Goal: Task Accomplishment & Management: Manage account settings

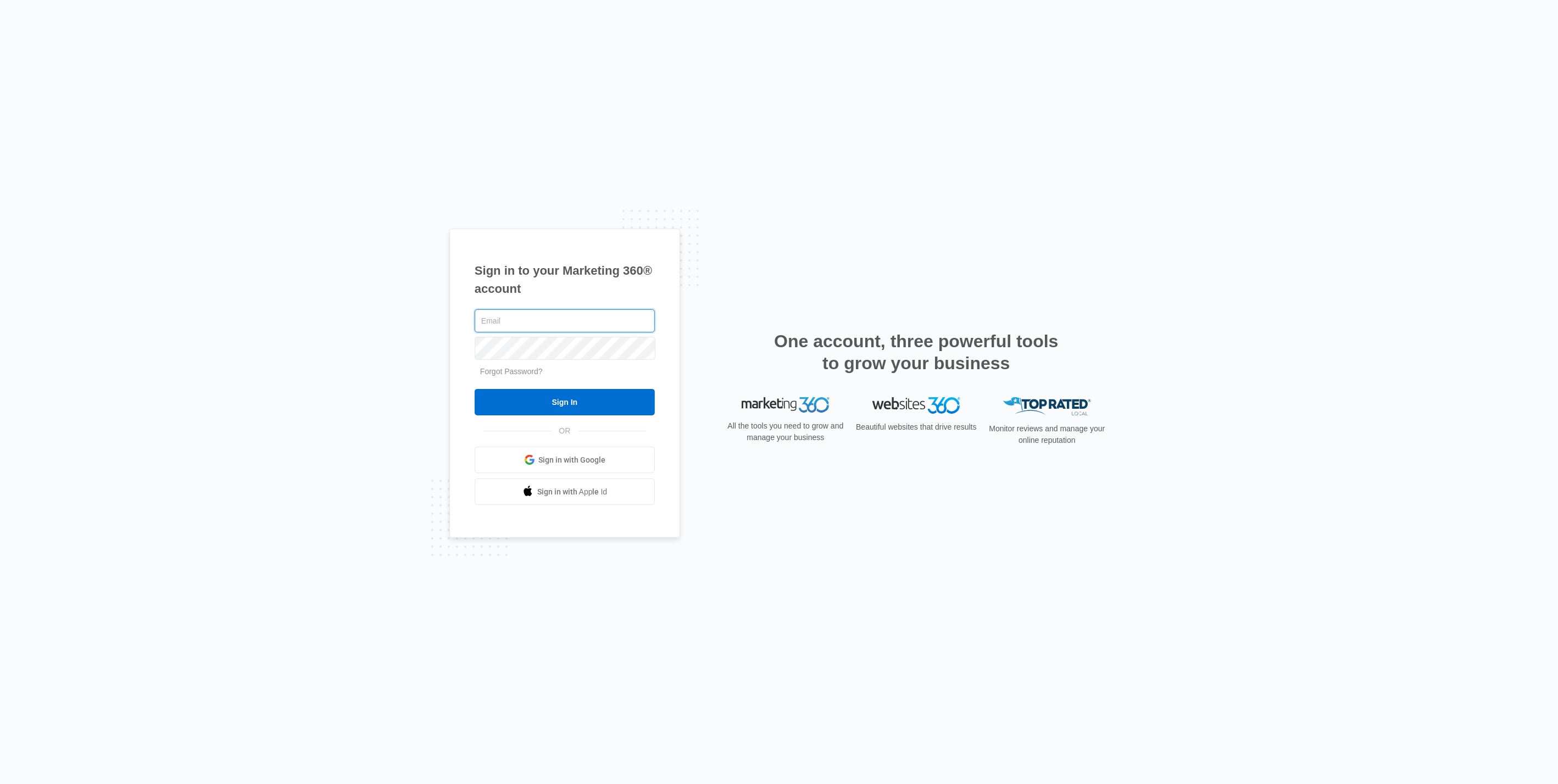
type input "[PERSON_NAME][EMAIL_ADDRESS][DOMAIN_NAME]"
click at [581, 407] on input "Sign In" at bounding box center [565, 402] width 180 height 26
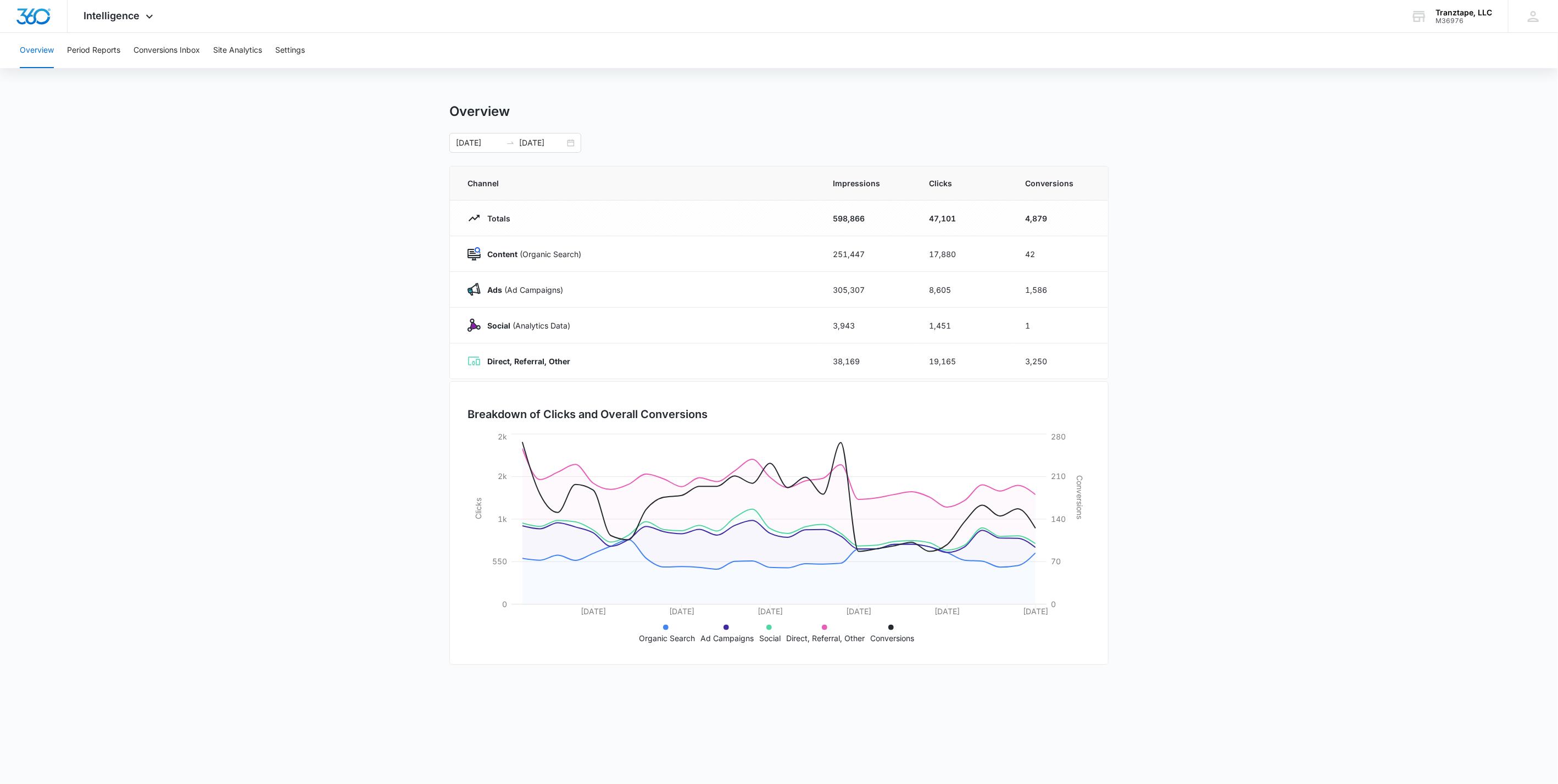
click at [361, 265] on main "Overview 09/01/2025 09/30/2025 Channel Impressions Clicks Conversions Totals 59…" at bounding box center [779, 391] width 1558 height 576
click at [162, 51] on button "Conversions Inbox" at bounding box center [166, 50] width 67 height 35
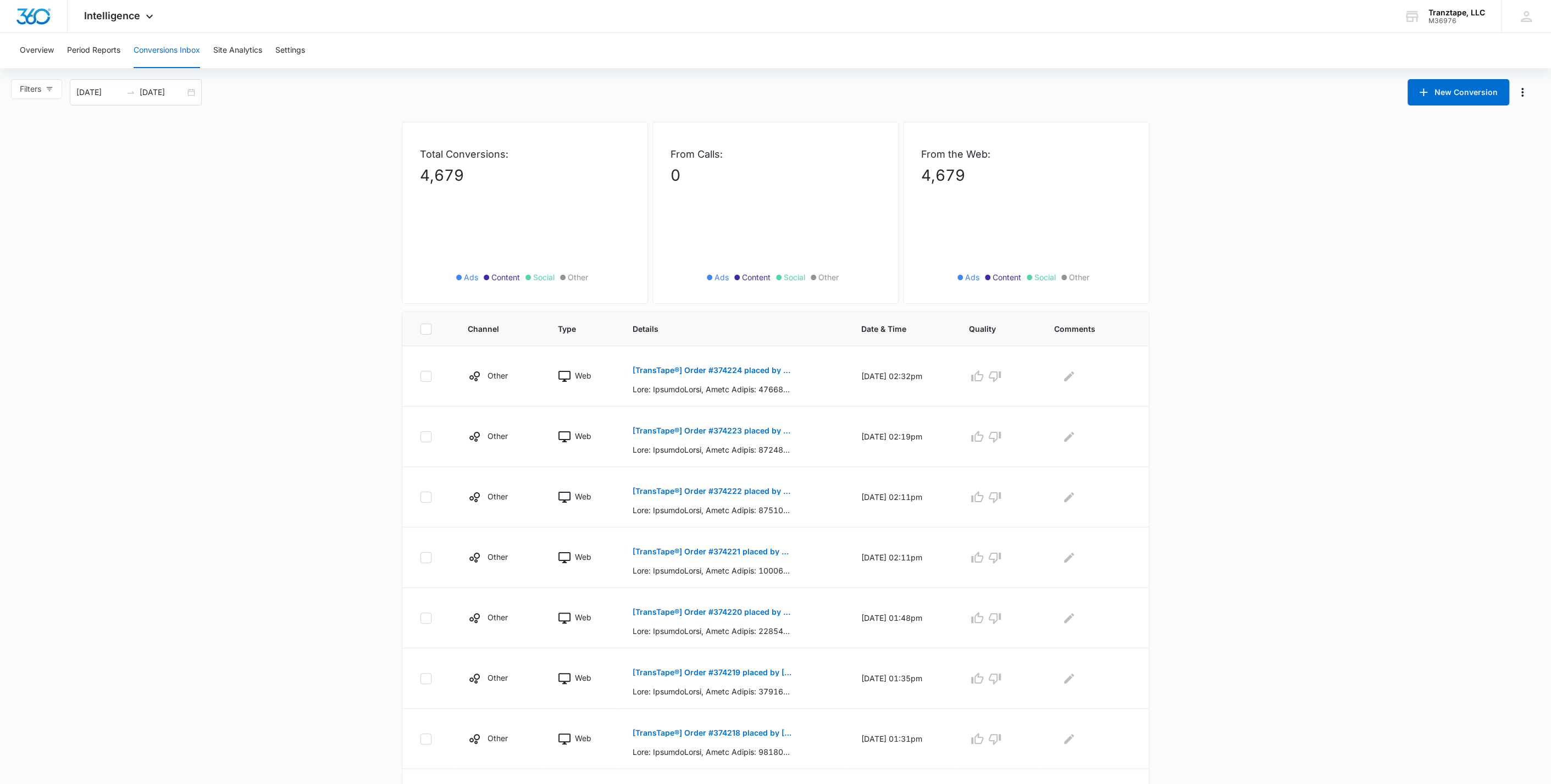
click at [183, 94] on input "10/07/2025" at bounding box center [162, 92] width 46 height 12
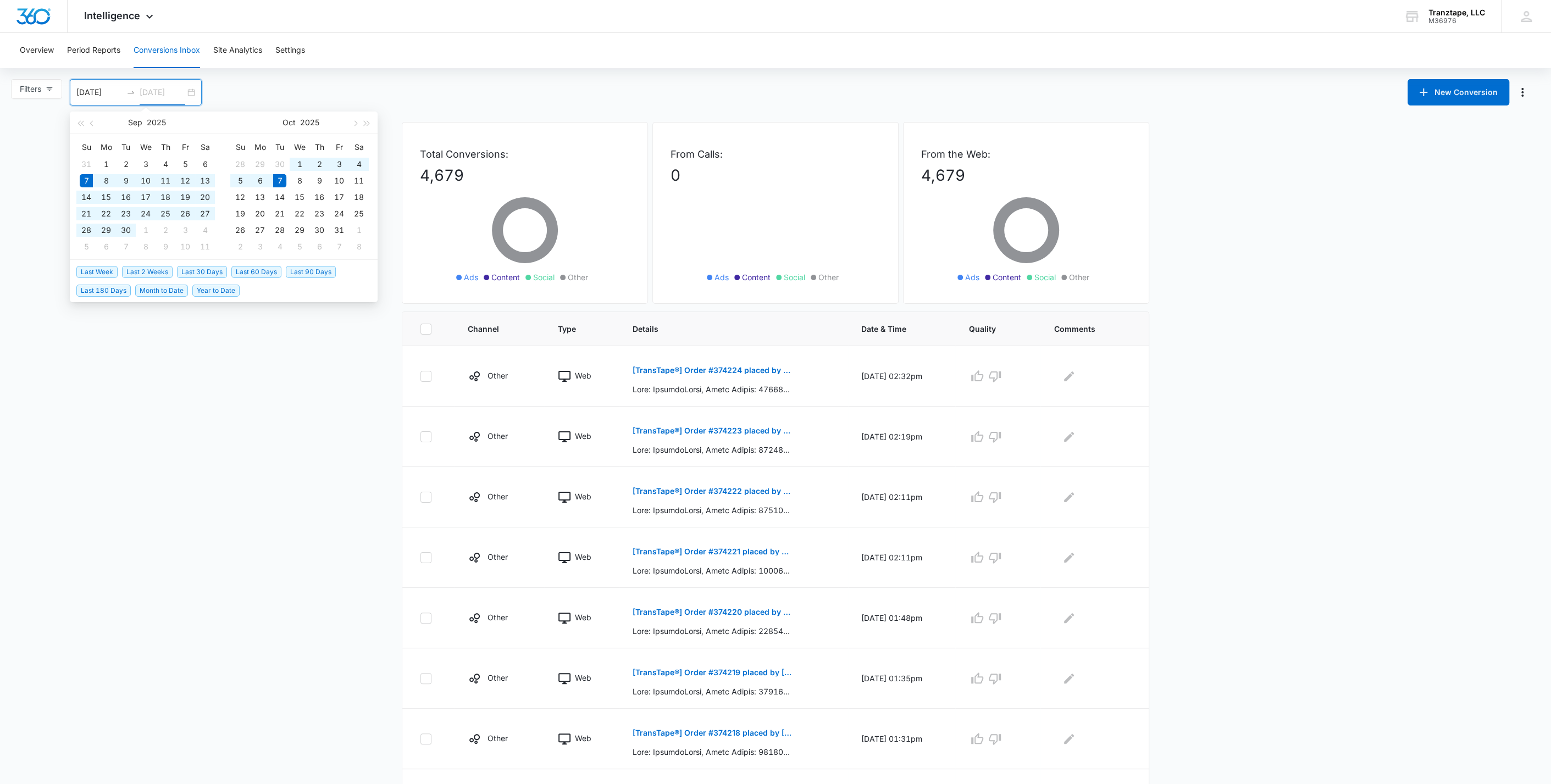
type input "09/01/2025"
click at [106, 163] on div "1" at bounding box center [106, 164] width 14 height 13
click at [96, 92] on input at bounding box center [99, 92] width 46 height 12
type input "09/01/2025"
click at [106, 161] on div "1" at bounding box center [106, 164] width 14 height 13
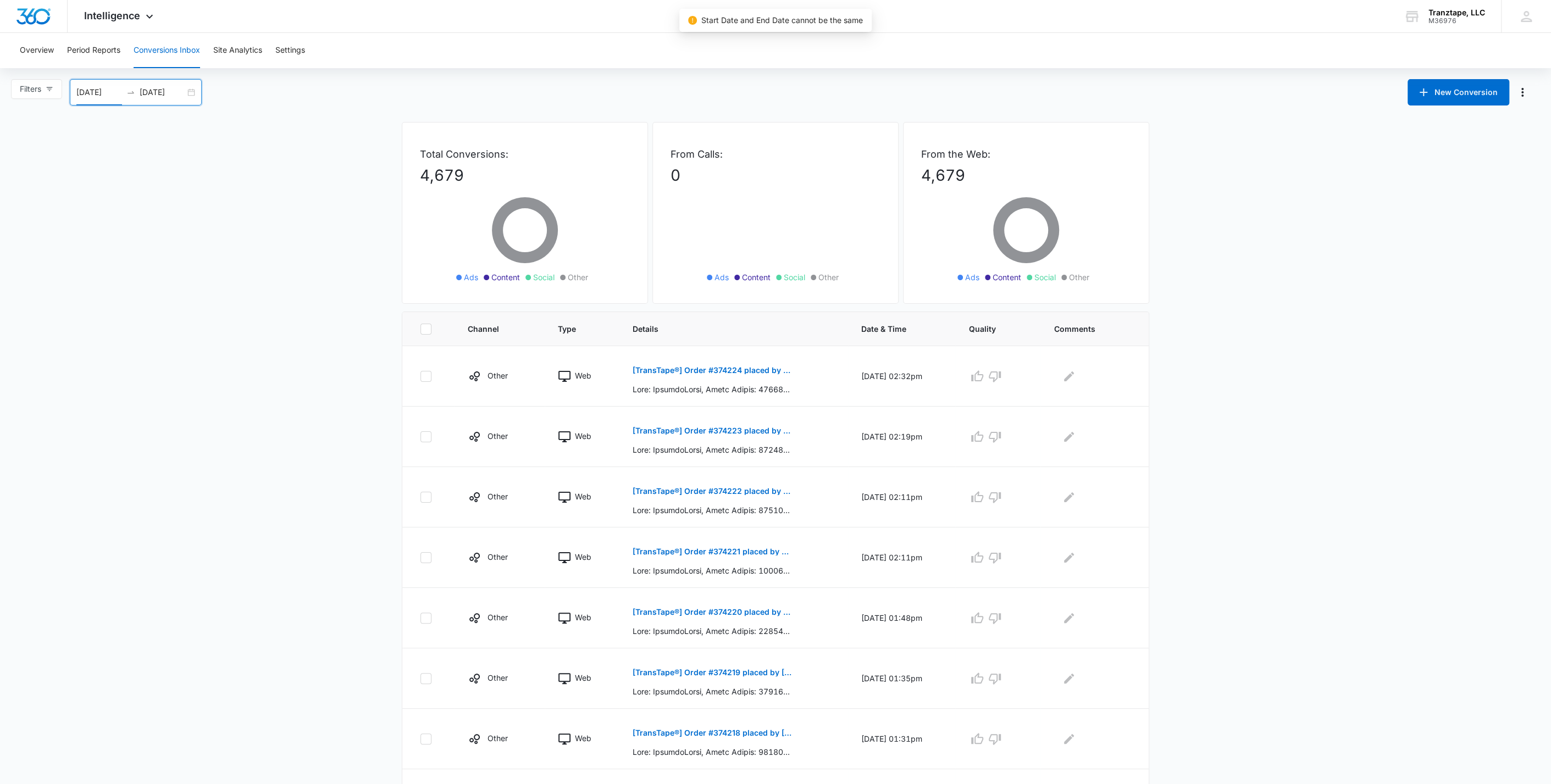
click at [180, 91] on input "09/01/2025" at bounding box center [162, 92] width 46 height 12
click at [105, 91] on input "09/01/2025" at bounding box center [99, 92] width 46 height 12
click at [110, 162] on div "1" at bounding box center [106, 164] width 14 height 13
click at [168, 97] on input "09/01/2025" at bounding box center [162, 92] width 46 height 12
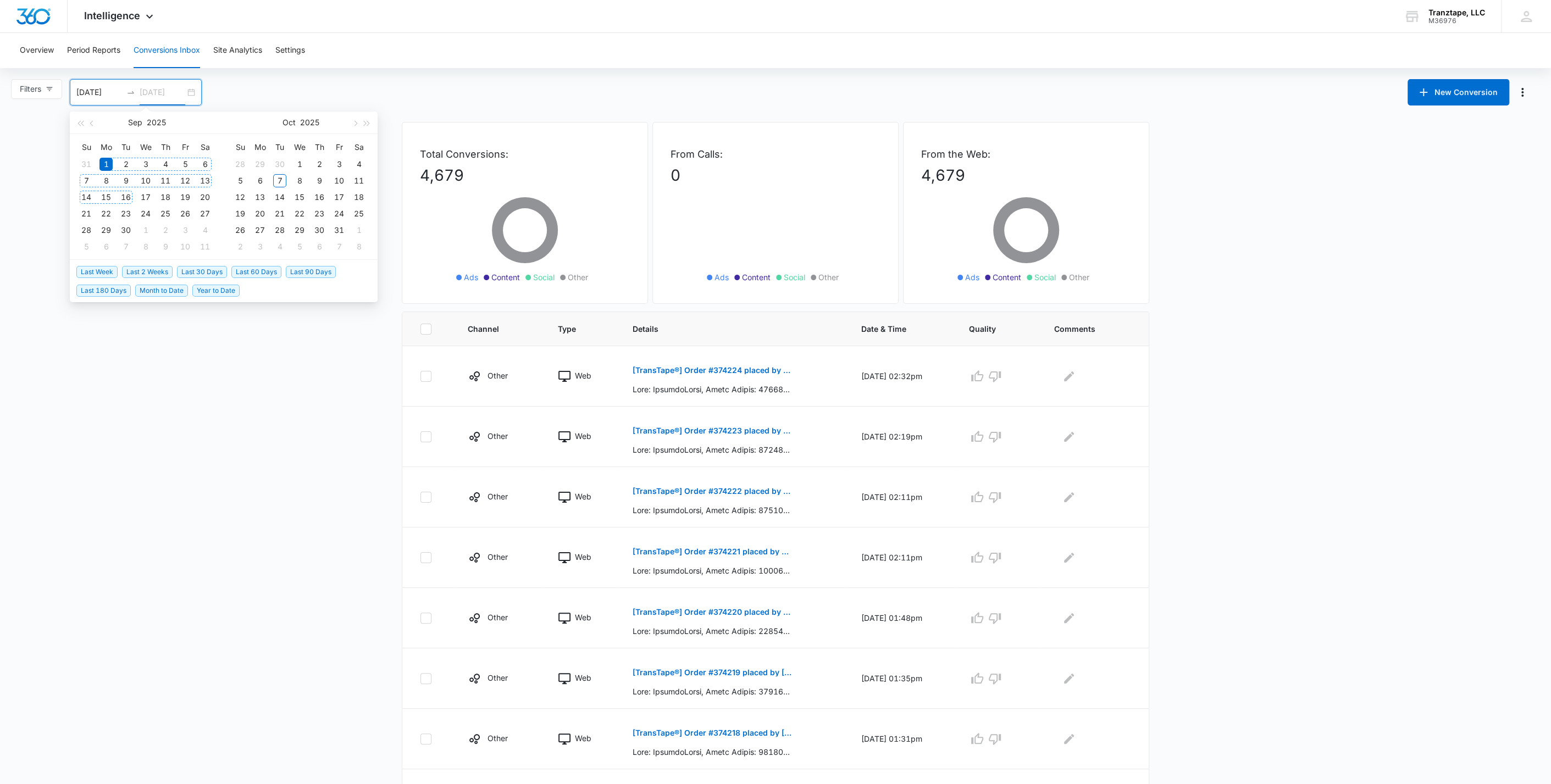
type input "09/30/2025"
click at [123, 229] on div "30" at bounding box center [126, 230] width 14 height 13
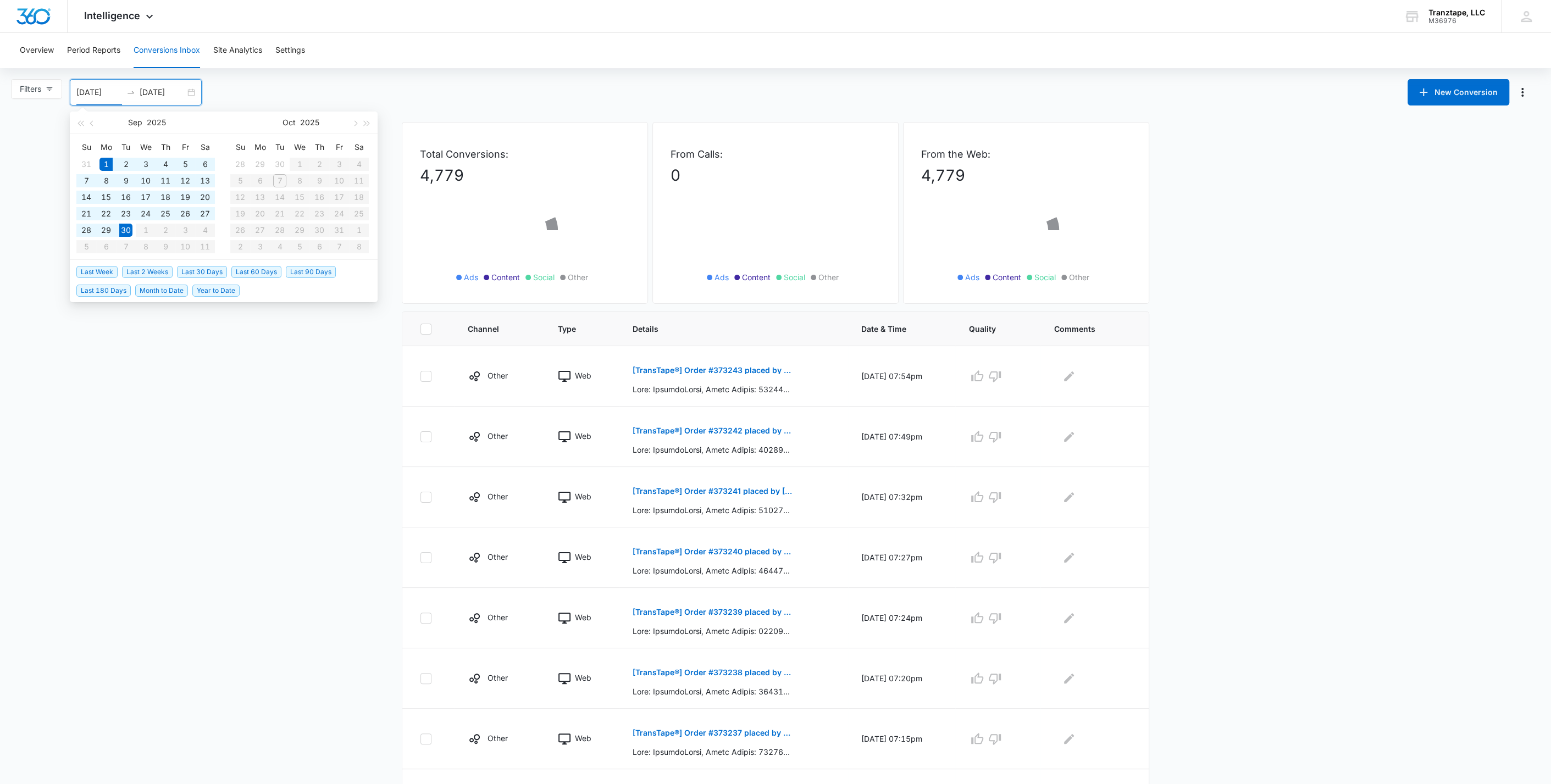
click at [224, 353] on main "Filters 09/01/2025 09/30/2025 New Conversion Sep 2025 Su Mo Tu We Th Fr Sa 31 1…" at bounding box center [776, 532] width 1551 height 905
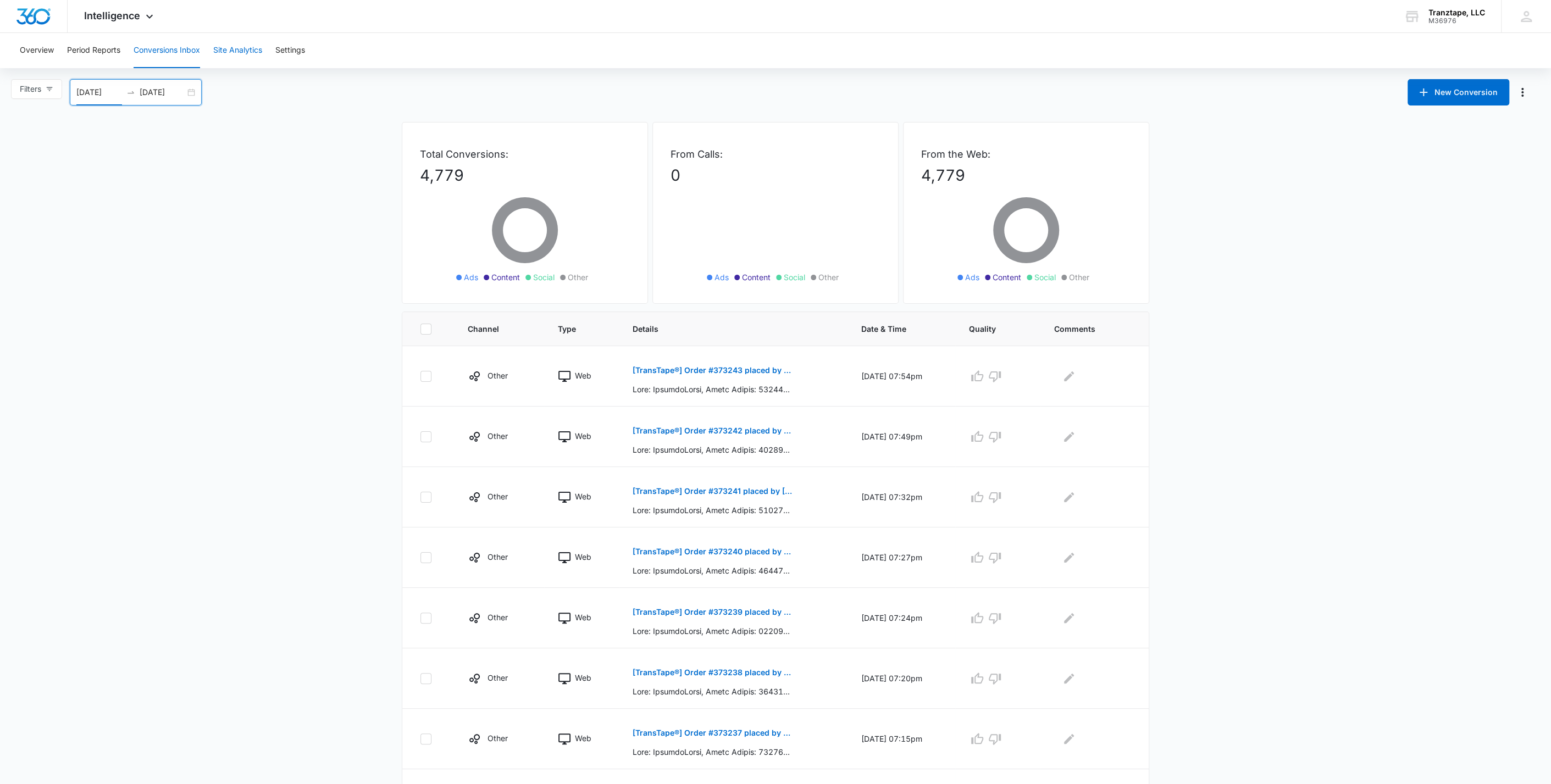
click at [248, 52] on button "Site Analytics" at bounding box center [237, 50] width 49 height 35
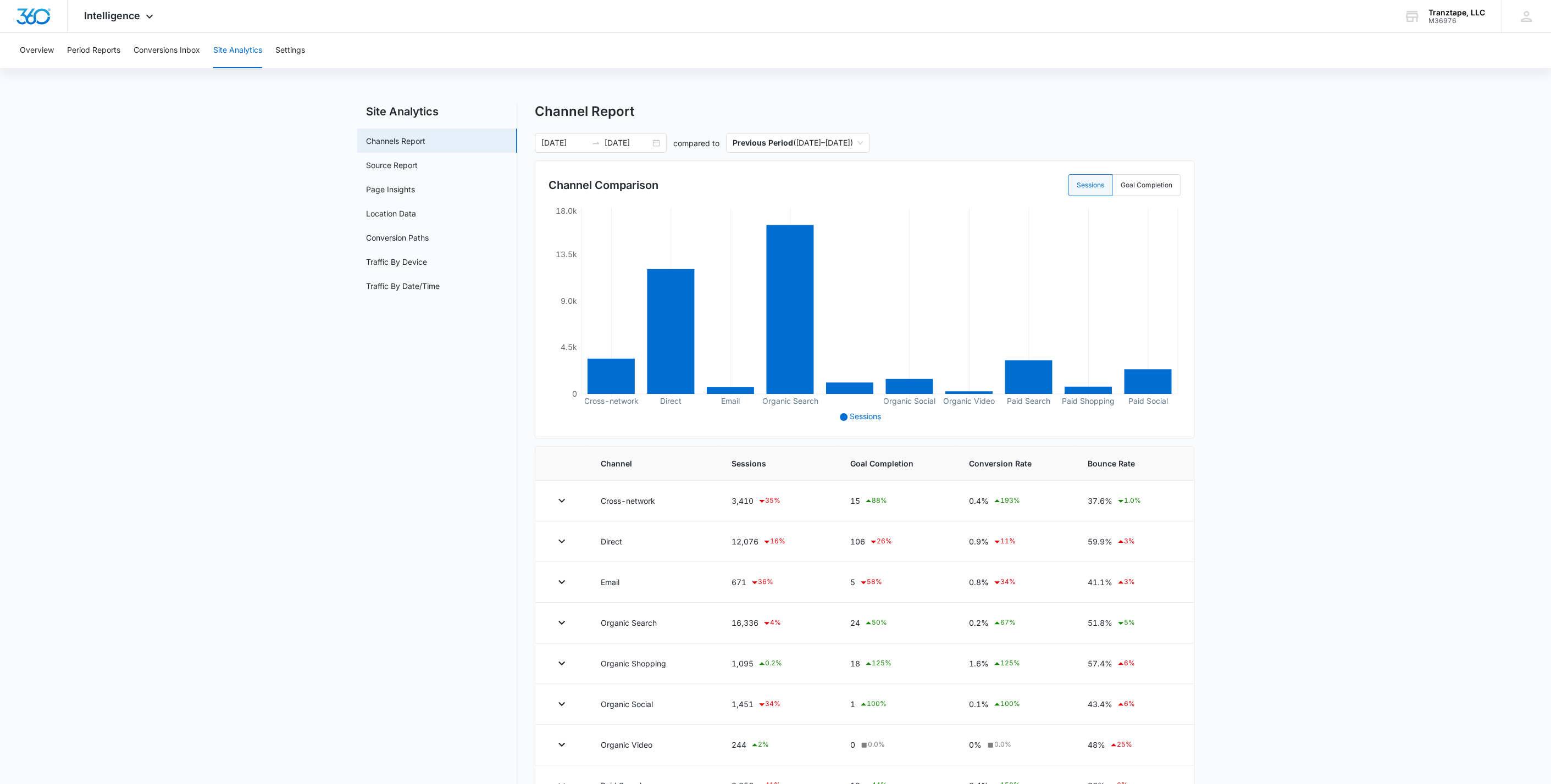
click at [299, 268] on main "Site Analytics Channels Report Source Report Page Insights Location Data Conver…" at bounding box center [776, 501] width 1551 height 797
click at [427, 243] on link "Conversion Paths" at bounding box center [398, 237] width 63 height 11
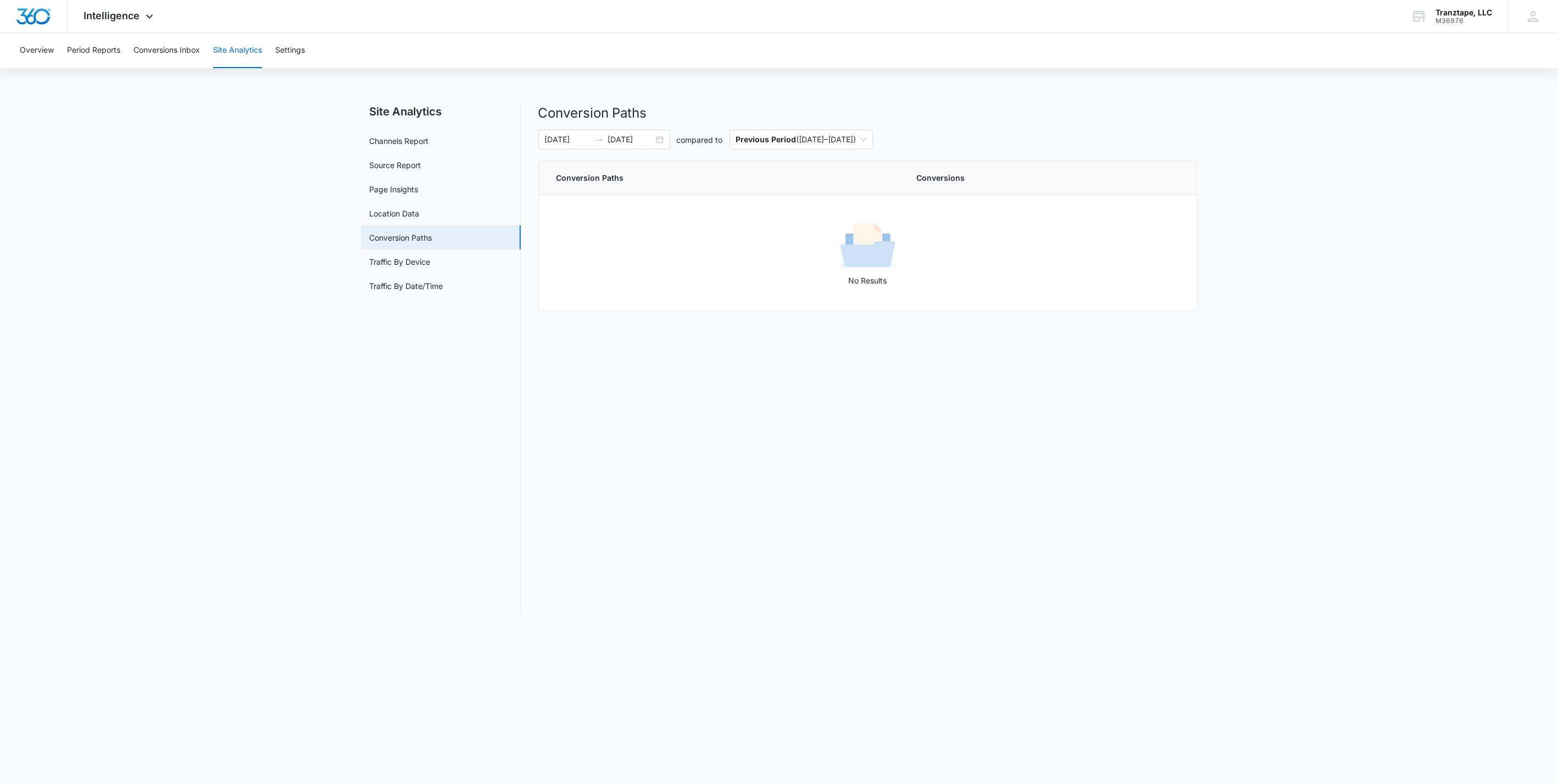
click at [280, 324] on main "Site Analytics Channels Report Source Report Page Insights Location Data Conver…" at bounding box center [779, 365] width 1558 height 523
click at [257, 499] on main "Site Analytics Channels Report Source Report Page Insights Location Data Conver…" at bounding box center [779, 365] width 1558 height 523
click at [297, 338] on main "Site Analytics Channels Report Source Report Page Insights Location Data Conver…" at bounding box center [779, 365] width 1558 height 523
click at [48, 60] on button "Overview" at bounding box center [36, 50] width 34 height 35
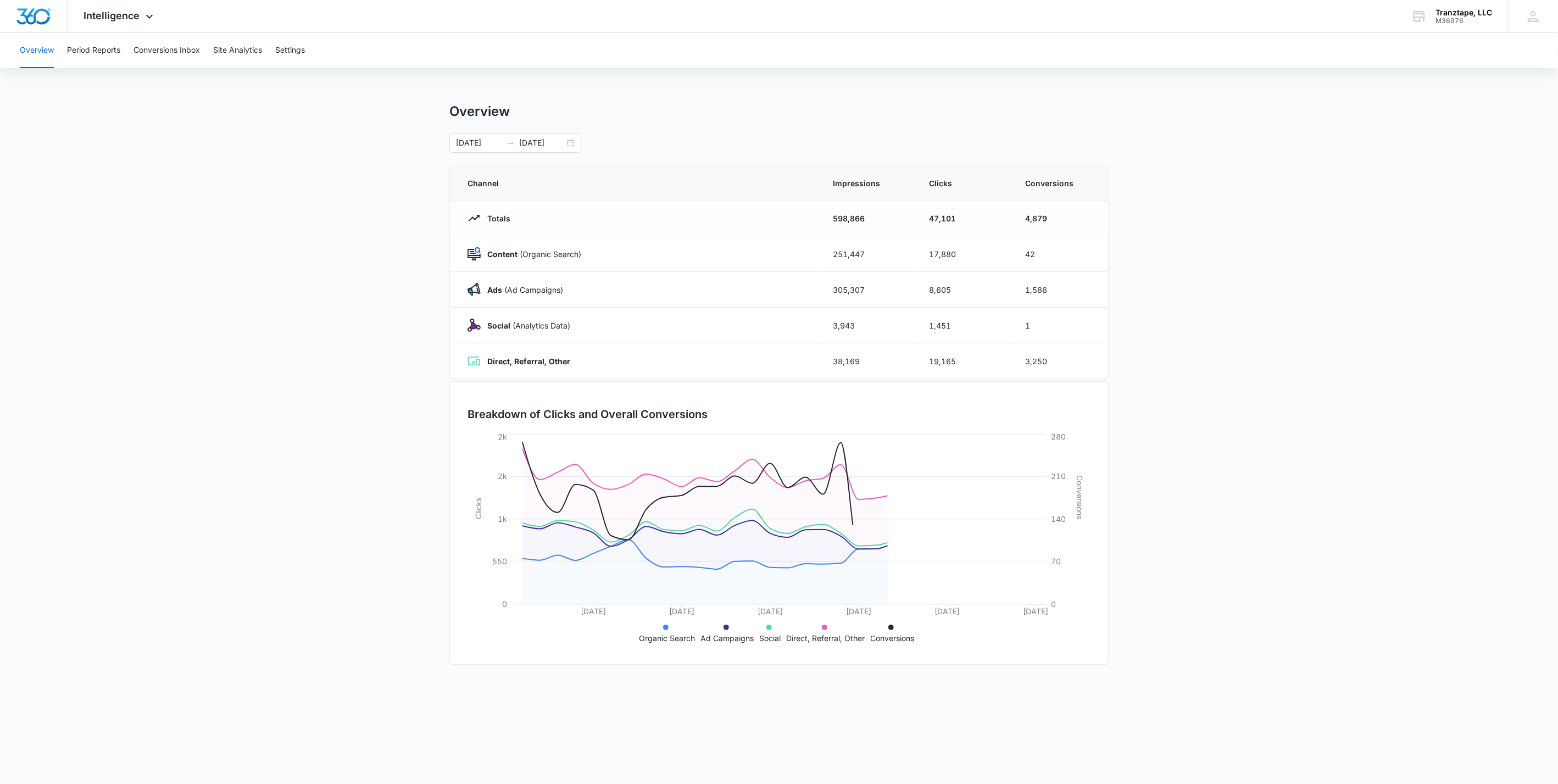
click at [351, 330] on main "Overview 09/01/2025 09/30/2025 Channel Impressions Clicks Conversions Totals 59…" at bounding box center [779, 391] width 1558 height 576
click at [31, 4] on div at bounding box center [34, 16] width 67 height 32
click at [31, 22] on img "Dashboard" at bounding box center [33, 16] width 35 height 16
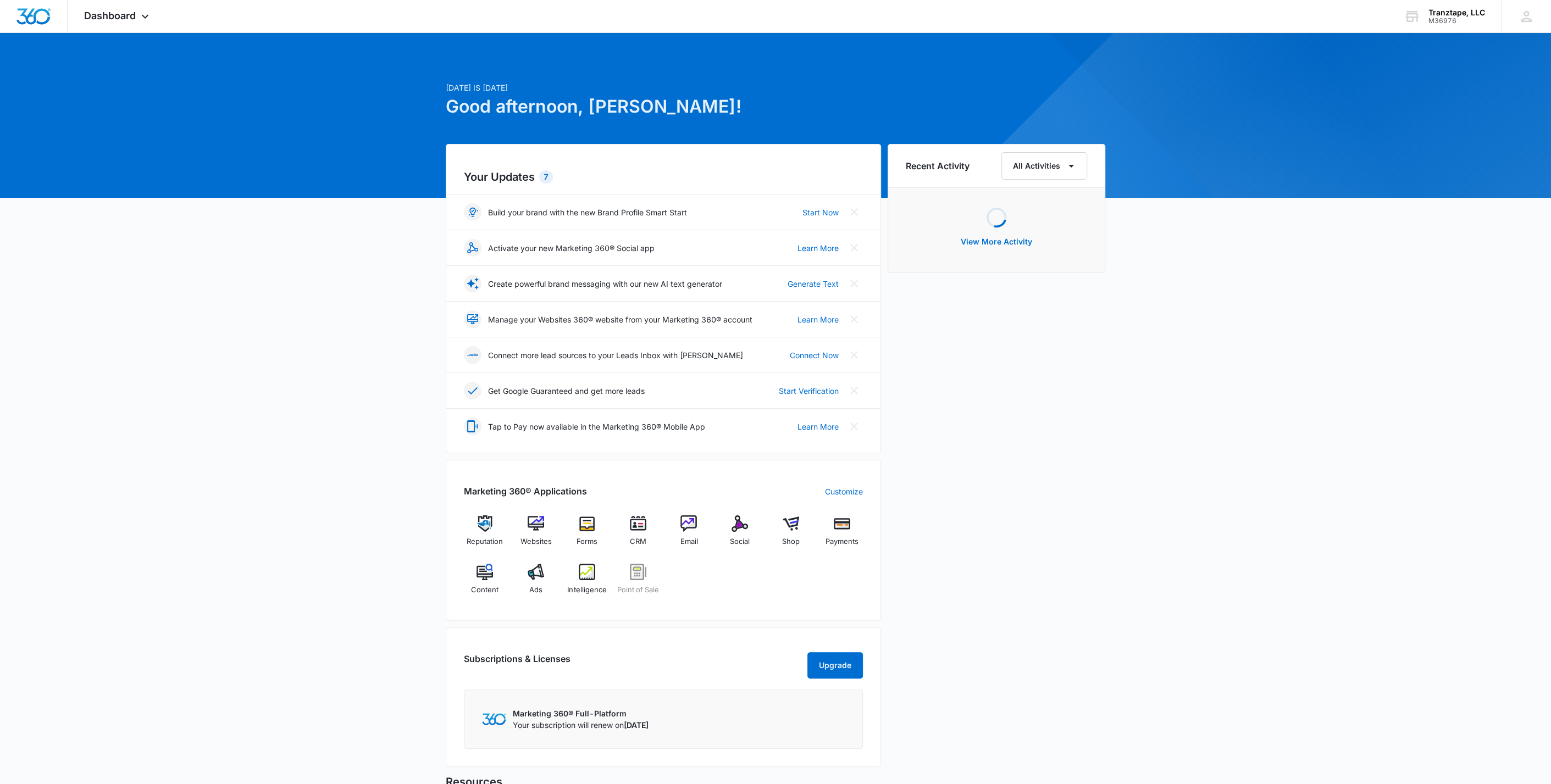
click at [97, 17] on span "Dashboard" at bounding box center [110, 15] width 52 height 11
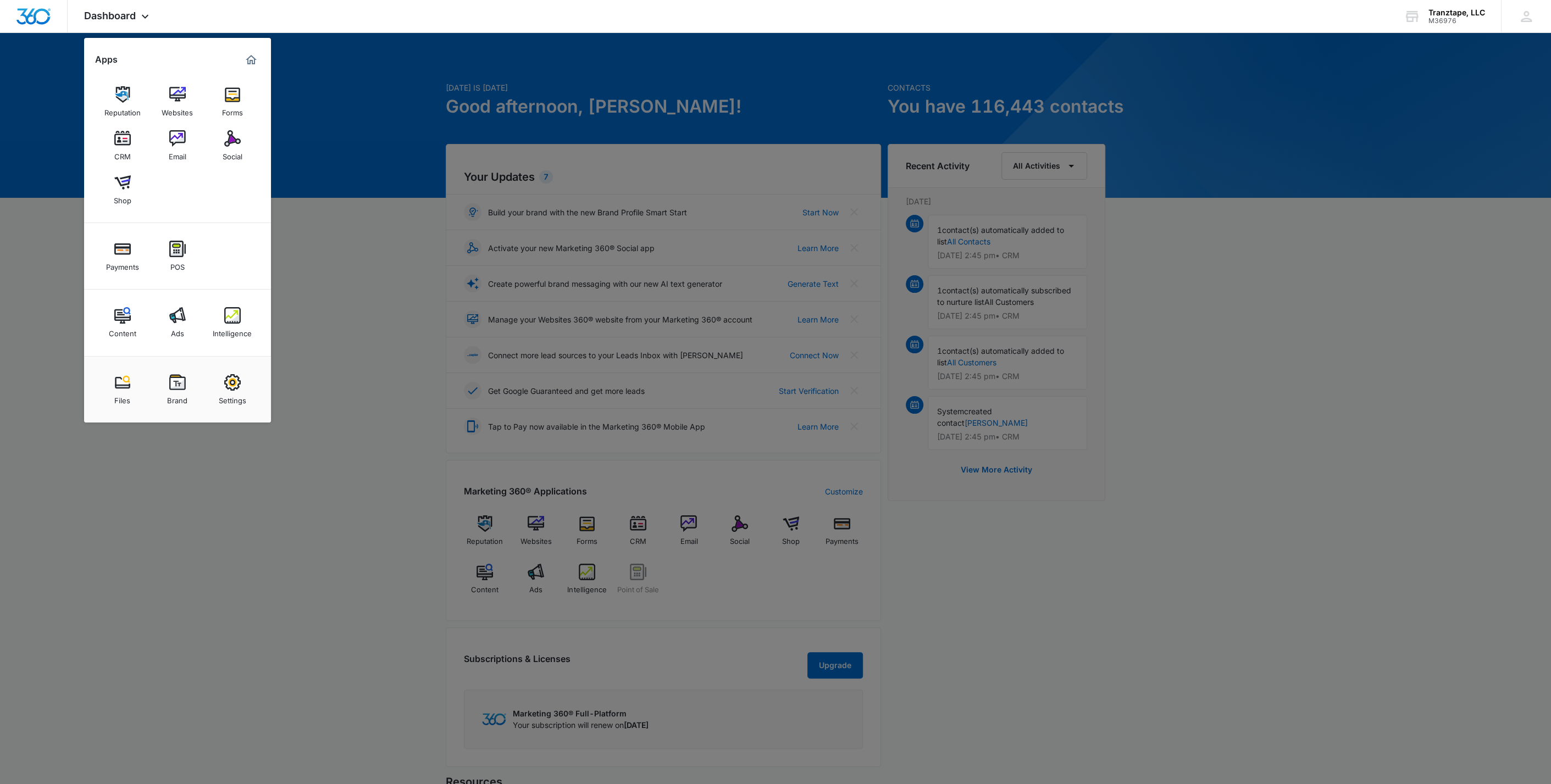
click at [241, 388] on link "Settings" at bounding box center [232, 390] width 42 height 42
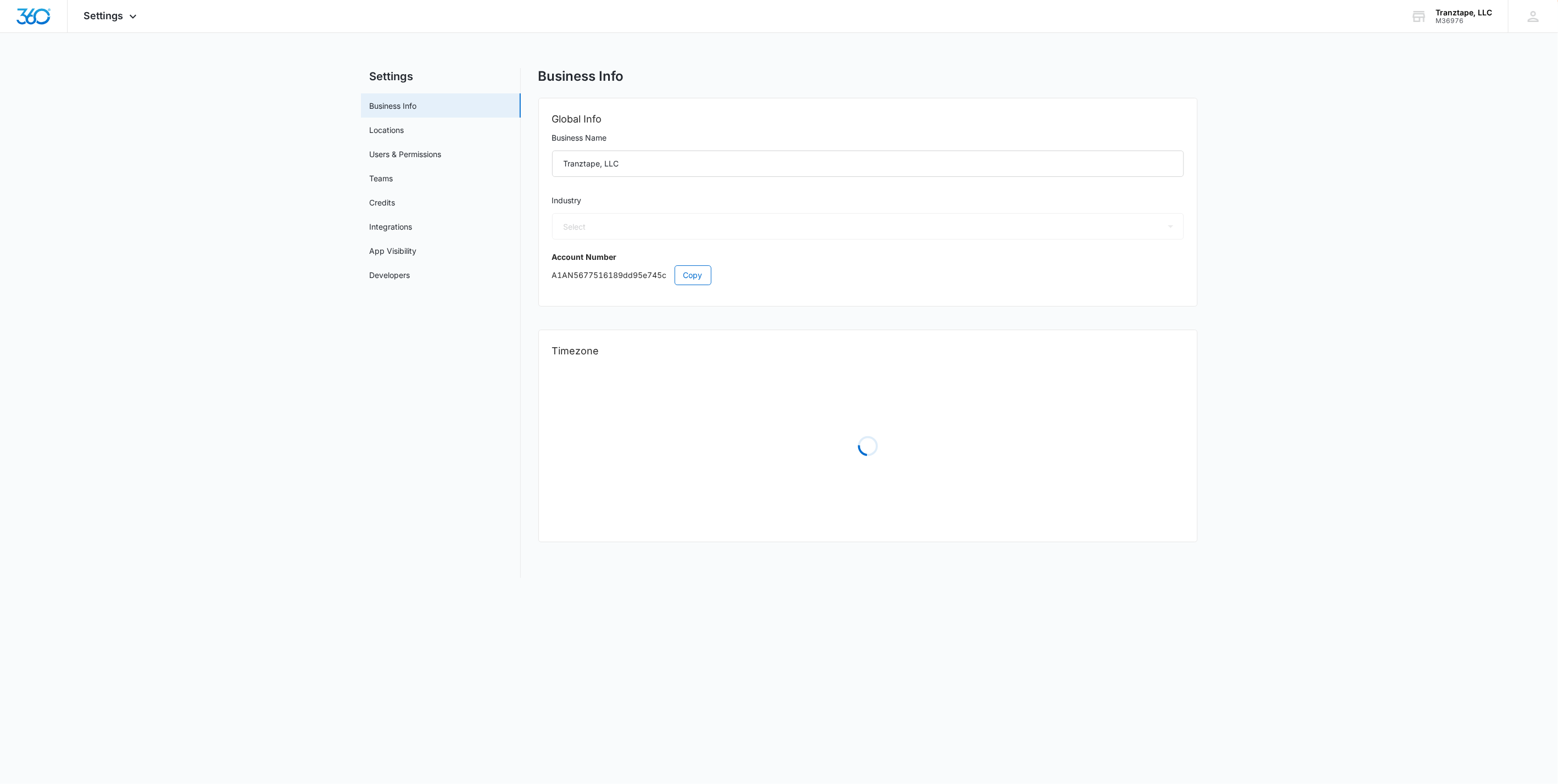
select select "45"
select select "US"
select select "America/New_York"
click at [392, 196] on link "Credits" at bounding box center [382, 202] width 25 height 11
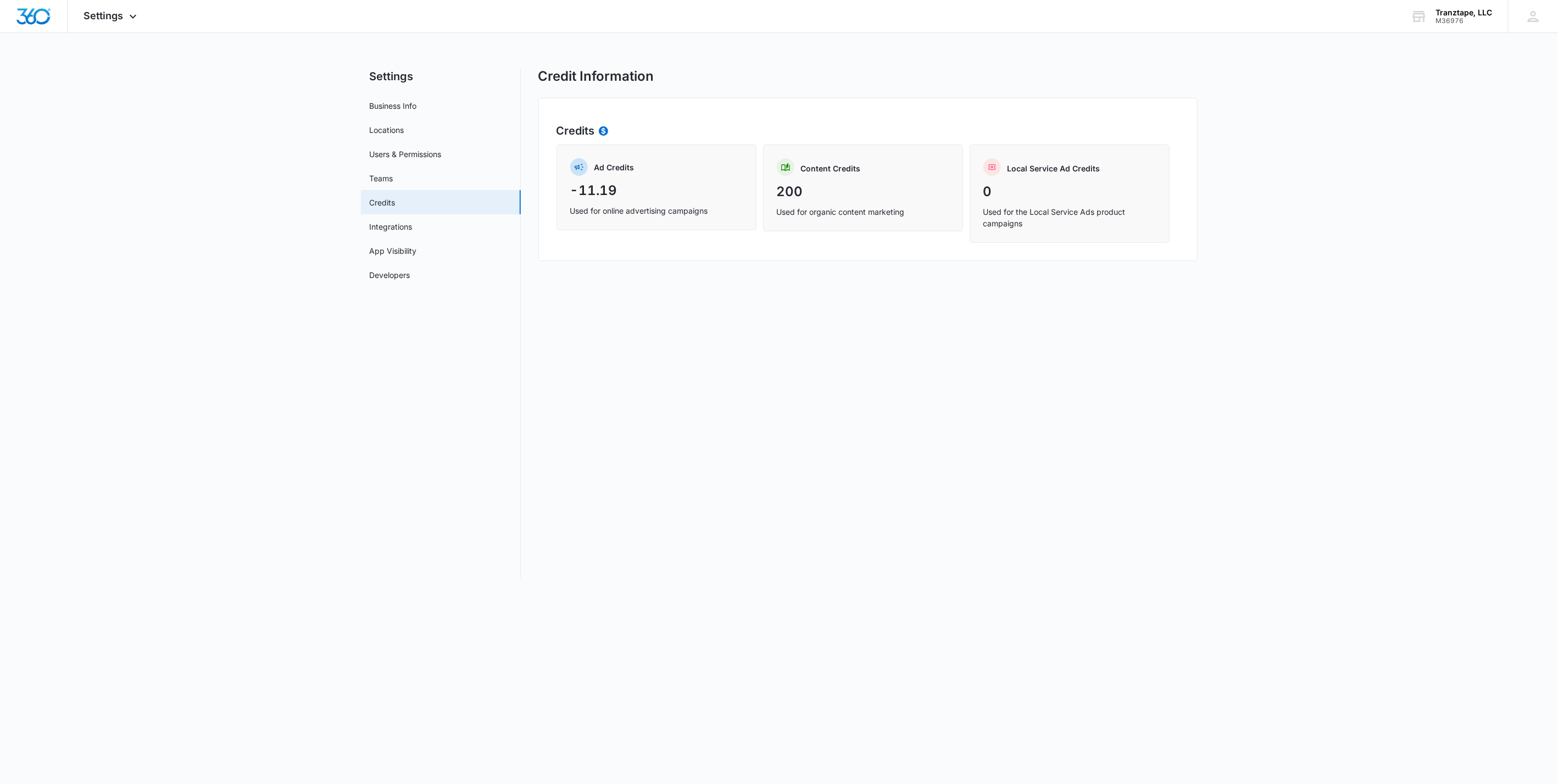
click at [1525, 21] on div "SN Sarah Nelson snelson@transtape.life My Profile Notifications Support Logout …" at bounding box center [1533, 16] width 50 height 32
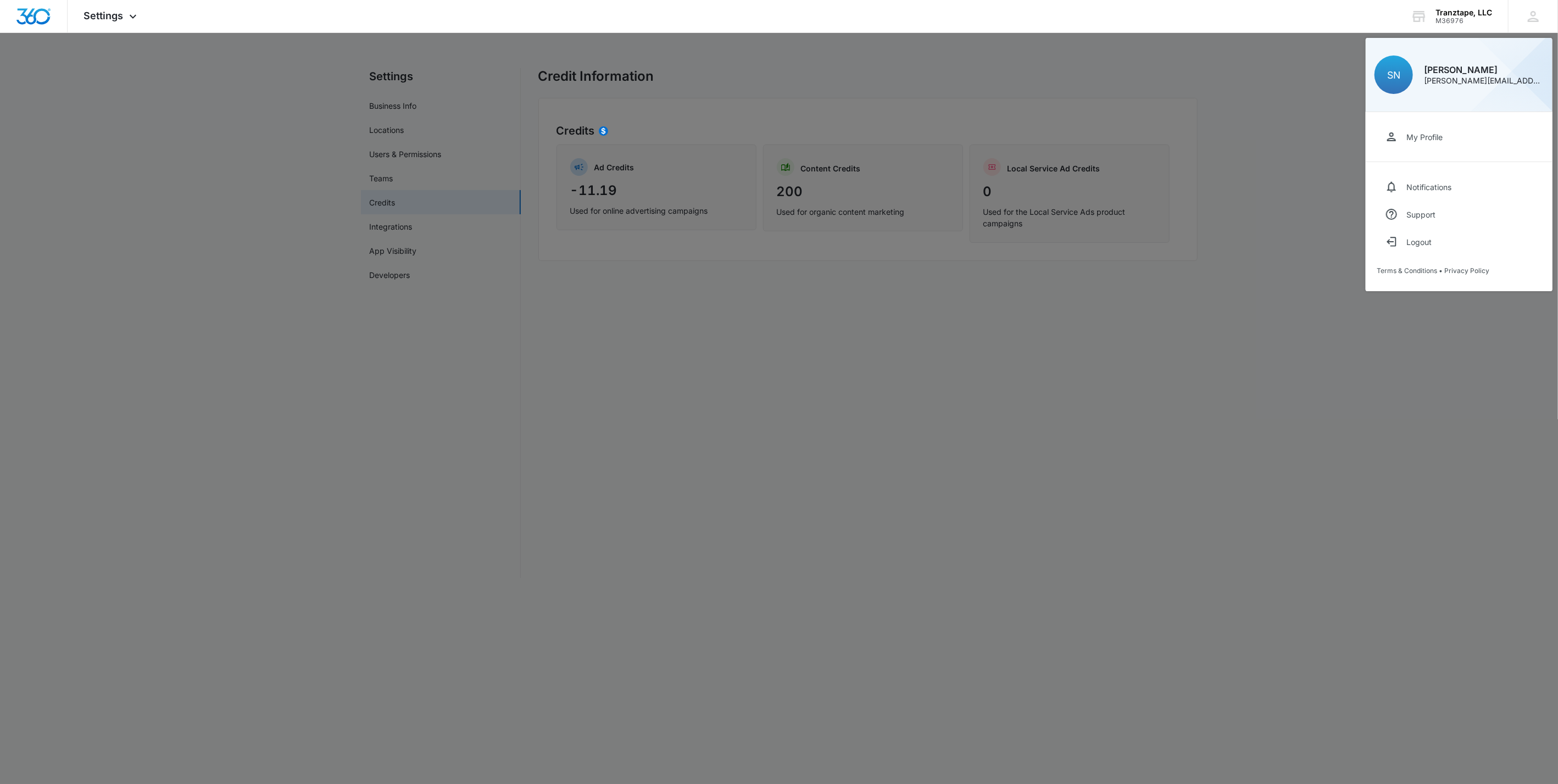
click at [1440, 139] on div "My Profile" at bounding box center [1425, 137] width 36 height 9
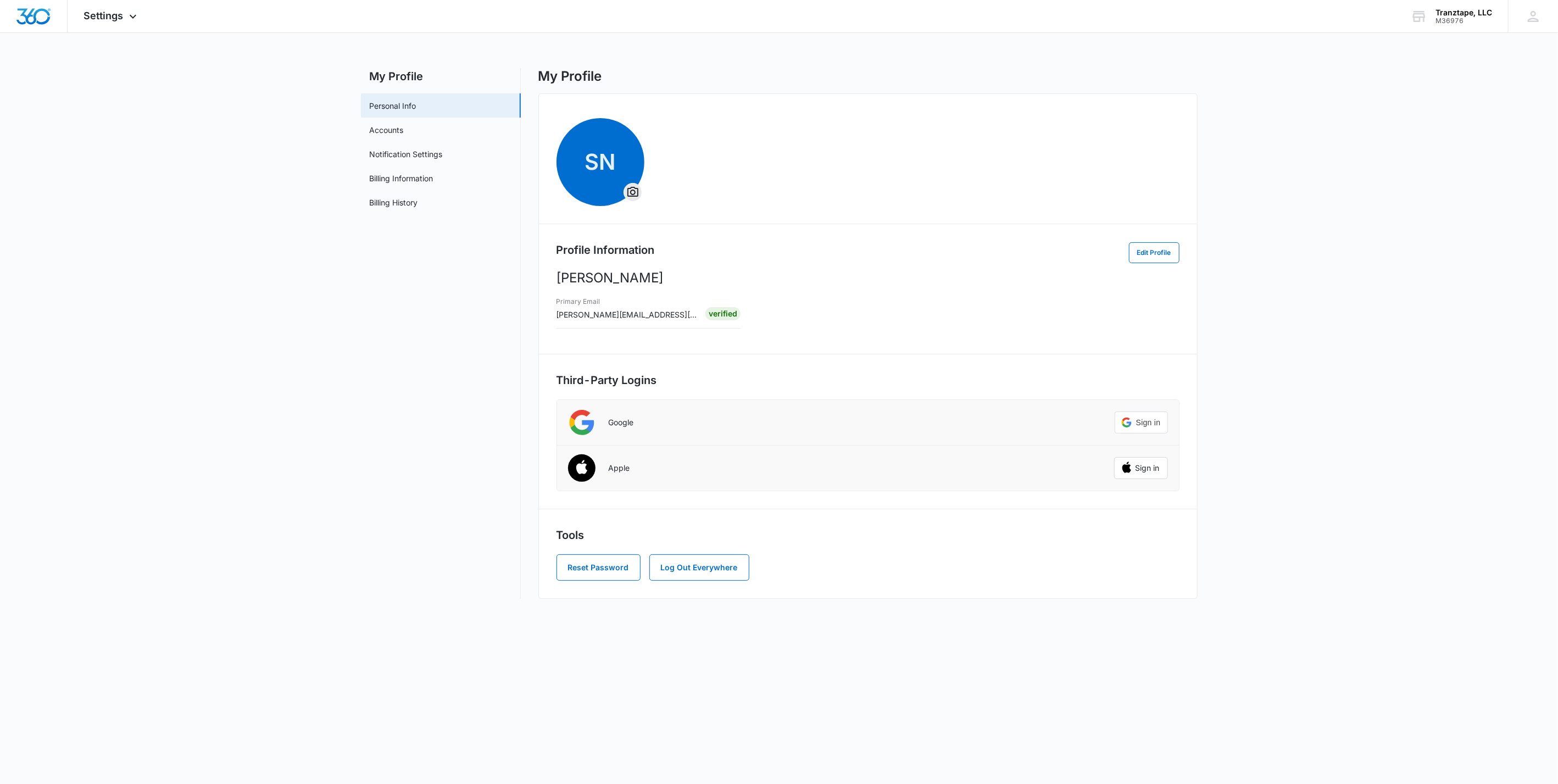
click at [411, 196] on link "Billing History" at bounding box center [394, 202] width 48 height 11
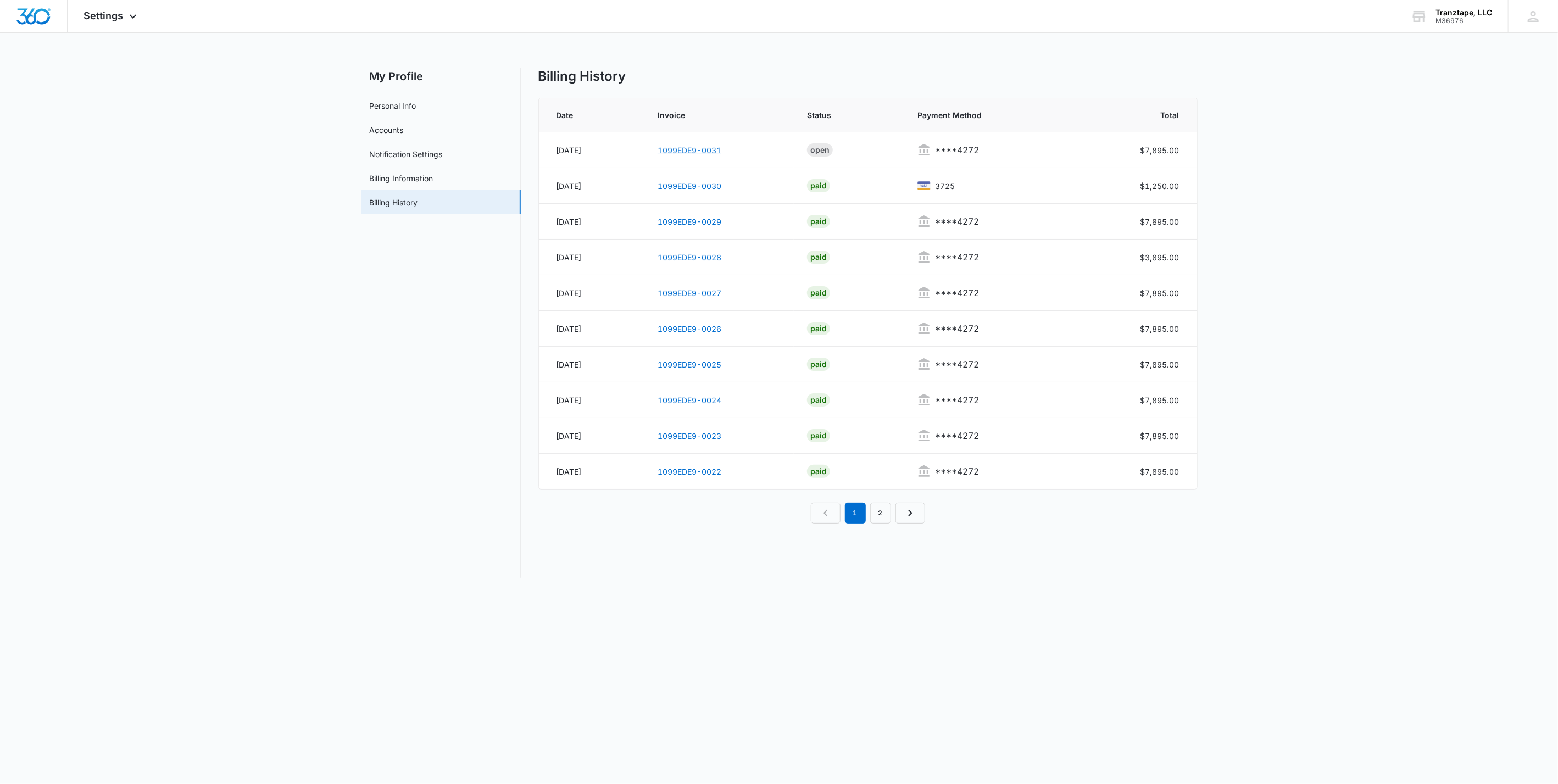
click at [721, 151] on link "1099EDE9-0031" at bounding box center [689, 150] width 64 height 9
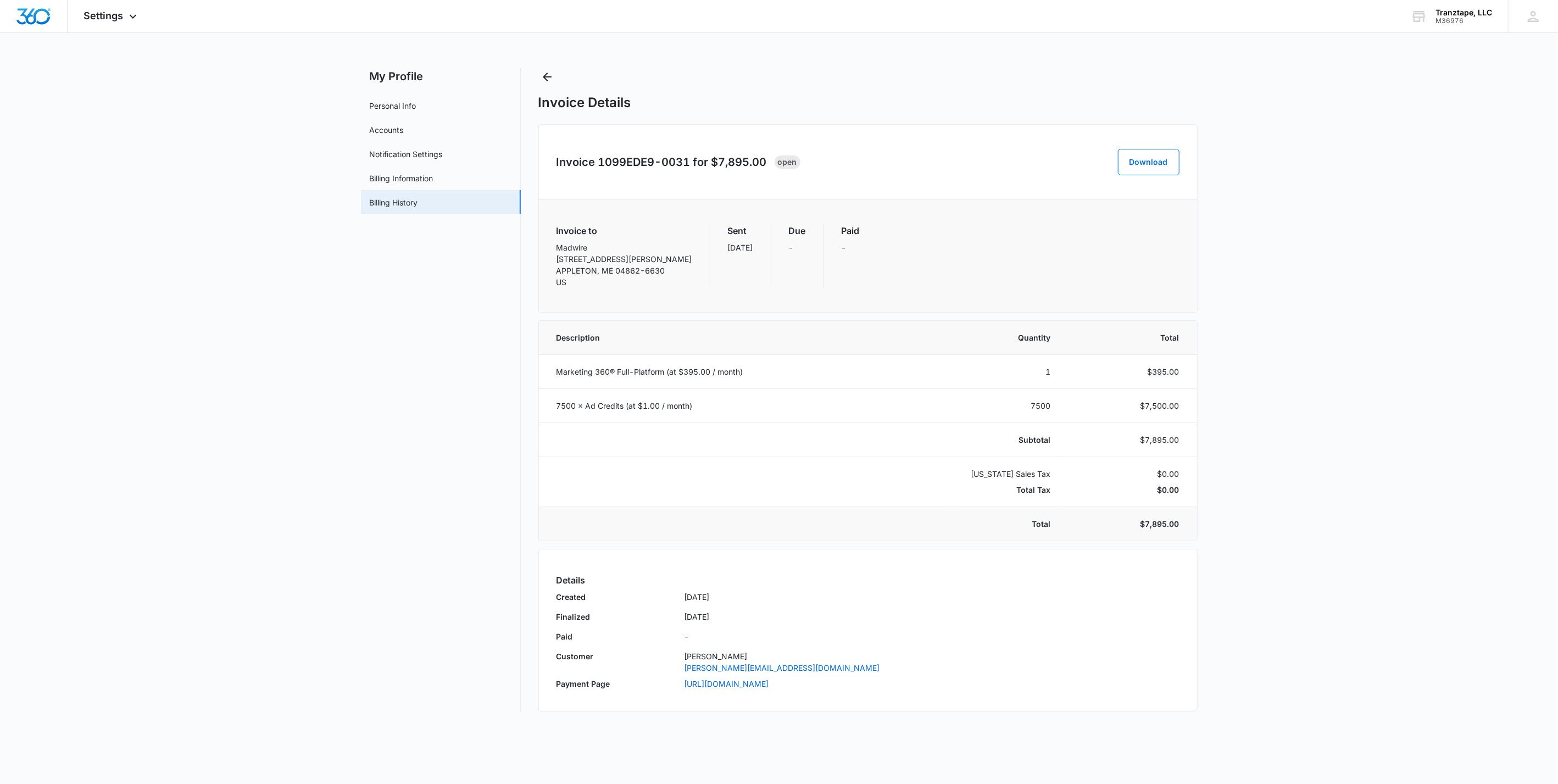
click at [323, 386] on main "My Profile Personal Info Accounts Notification Settings Billing Information Bil…" at bounding box center [779, 396] width 1558 height 657
click at [805, 252] on div "Invoice to Madwire 317 TOWN HILL RD APPLETON, ME 04862-6630 US Sent Oct 2 Due -…" at bounding box center [867, 256] width 623 height 64
click at [406, 534] on nav "My Profile Personal Info Accounts Notification Settings Billing Information Bil…" at bounding box center [440, 390] width 160 height 643
click at [1016, 669] on link "[PERSON_NAME][EMAIL_ADDRESS][DOMAIN_NAME]" at bounding box center [932, 667] width 495 height 11
click at [850, 682] on link "https://invoice.stripe.com/i/acct_1IimYUA4n8RTgNjU/live_YWNjdF8xSWltWVVBNG44UlR…" at bounding box center [932, 685] width 495 height 16
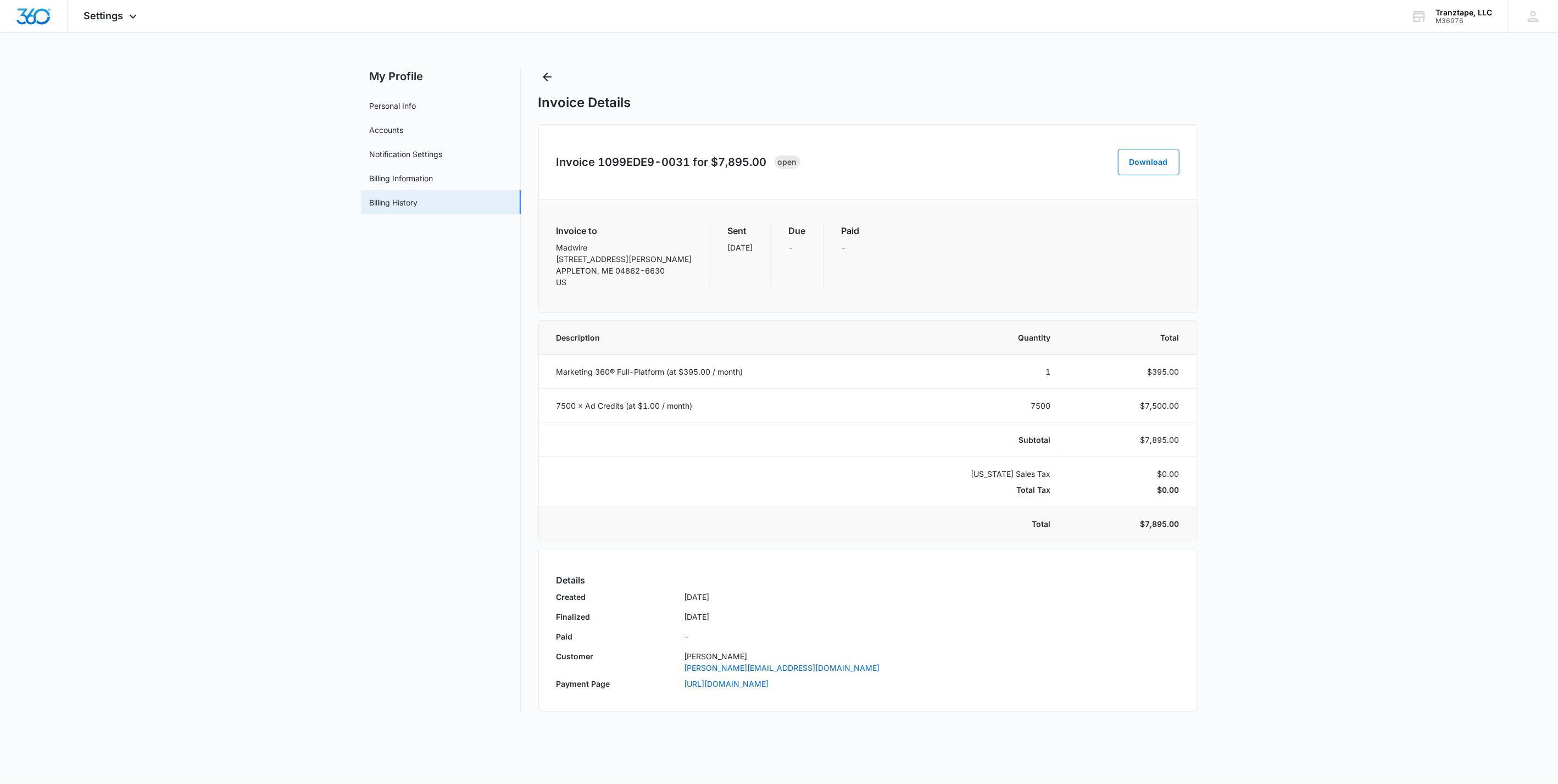
click at [355, 368] on main "My Profile Personal Info Accounts Notification Settings Billing Information Bil…" at bounding box center [779, 396] width 1558 height 657
click at [404, 486] on nav "My Profile Personal Info Accounts Notification Settings Billing Information Bil…" at bounding box center [440, 390] width 160 height 643
click at [1249, 380] on main "My Profile Personal Info Accounts Notification Settings Billing Information Bil…" at bounding box center [779, 396] width 1558 height 657
click at [274, 360] on main "My Profile Personal Info Accounts Notification Settings Billing Information Bil…" at bounding box center [779, 396] width 1558 height 657
